Goal: Book appointment/travel/reservation

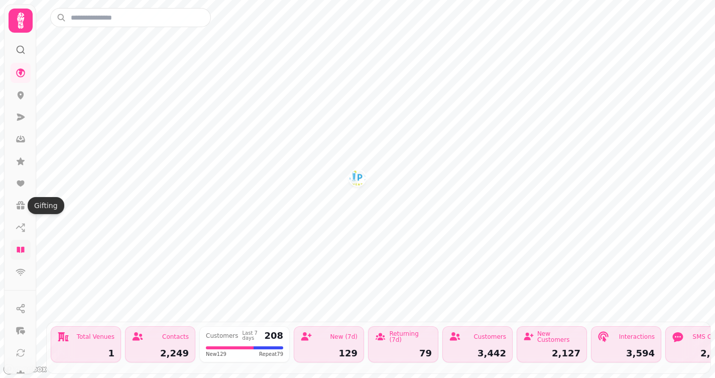
click at [19, 247] on icon at bounding box center [21, 250] width 8 height 6
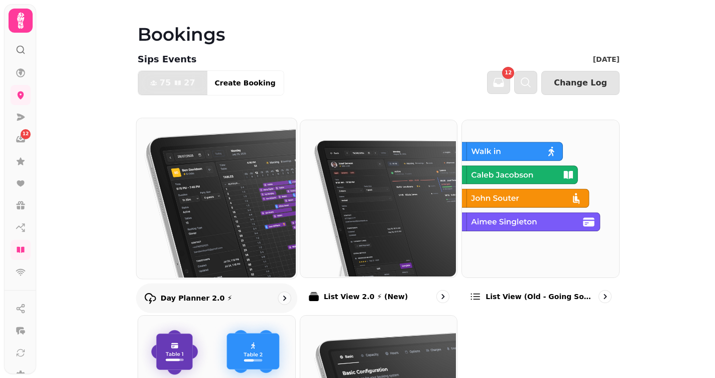
click at [243, 169] on img at bounding box center [216, 197] width 160 height 160
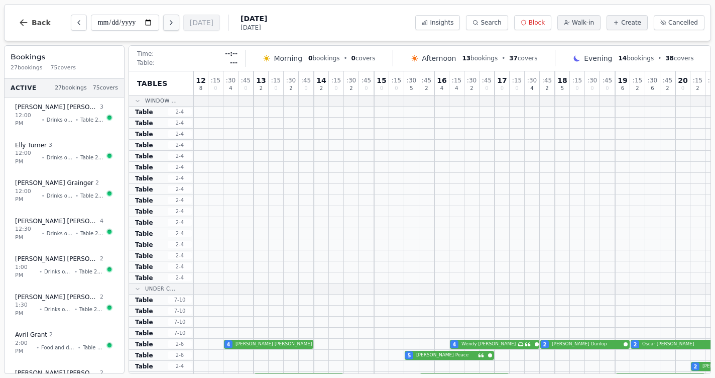
click at [167, 24] on icon "Next day" at bounding box center [171, 23] width 8 height 8
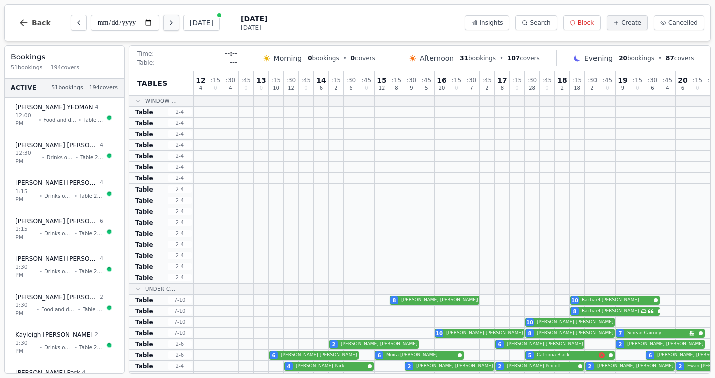
click at [167, 24] on icon "Next day" at bounding box center [171, 23] width 8 height 8
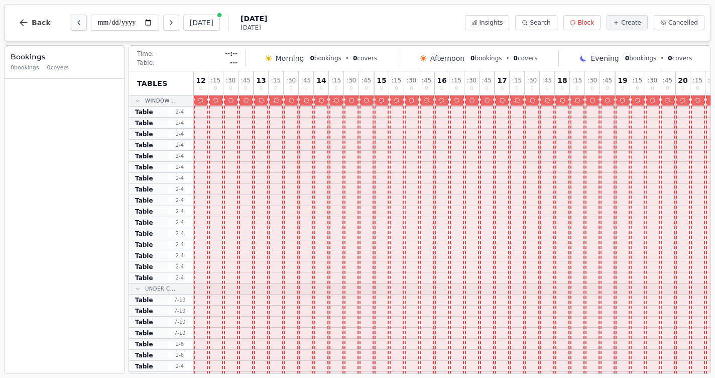
click at [80, 20] on icon "Previous day" at bounding box center [79, 23] width 8 height 8
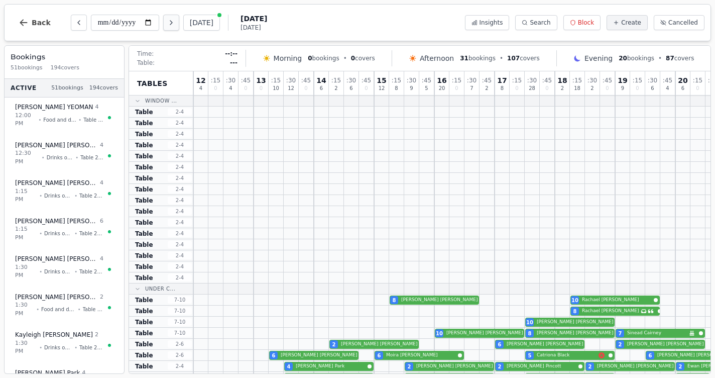
click at [164, 20] on button "Next day" at bounding box center [171, 23] width 16 height 16
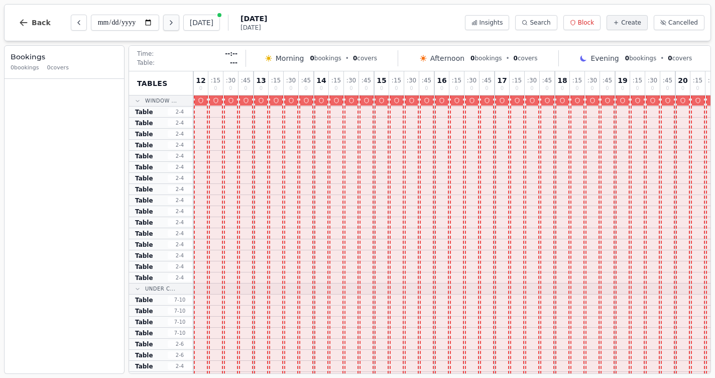
click at [164, 20] on button "Next day" at bounding box center [171, 23] width 16 height 16
type input "**********"
